Goal: Find specific page/section: Find specific page/section

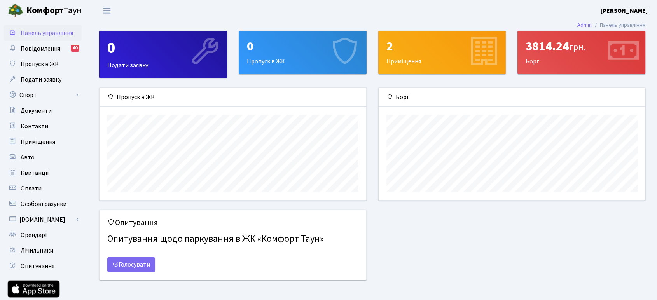
scroll to position [112, 267]
click at [41, 172] on span "Квитанції" at bounding box center [35, 173] width 28 height 9
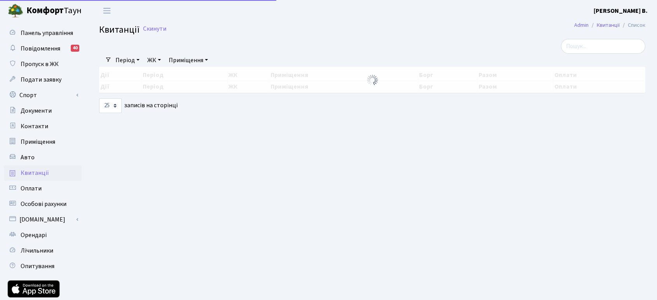
select select "25"
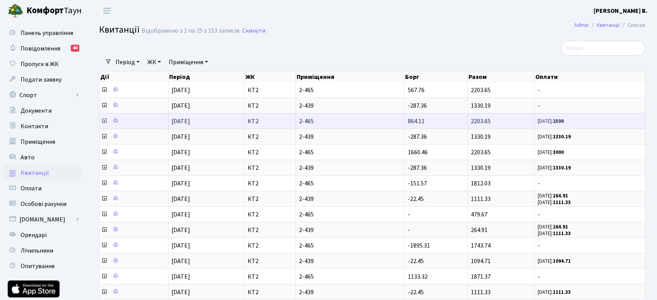
click at [569, 118] on span "12.08.25: 2500" at bounding box center [590, 121] width 104 height 7
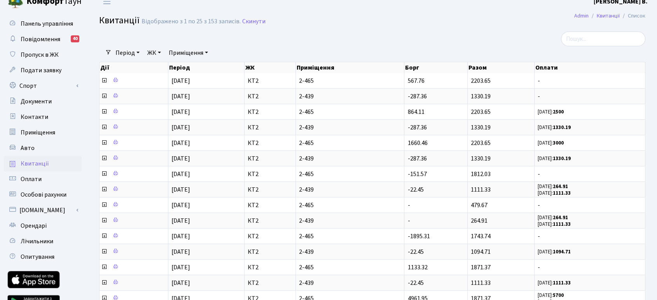
scroll to position [4, 0]
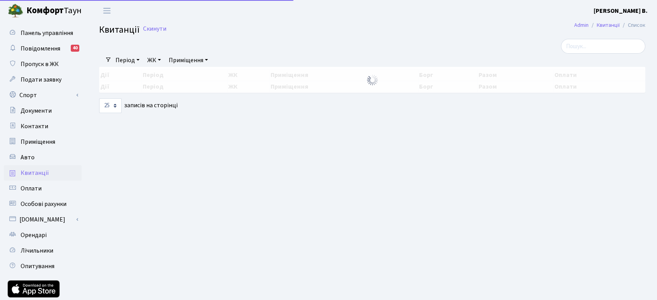
select select "25"
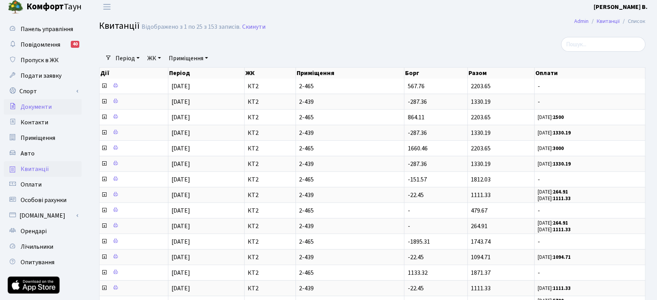
click at [43, 104] on span "Документи" at bounding box center [36, 107] width 31 height 9
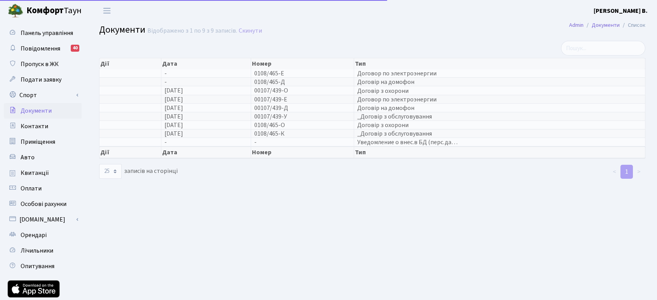
select select "25"
